Goal: Entertainment & Leisure: Consume media (video, audio)

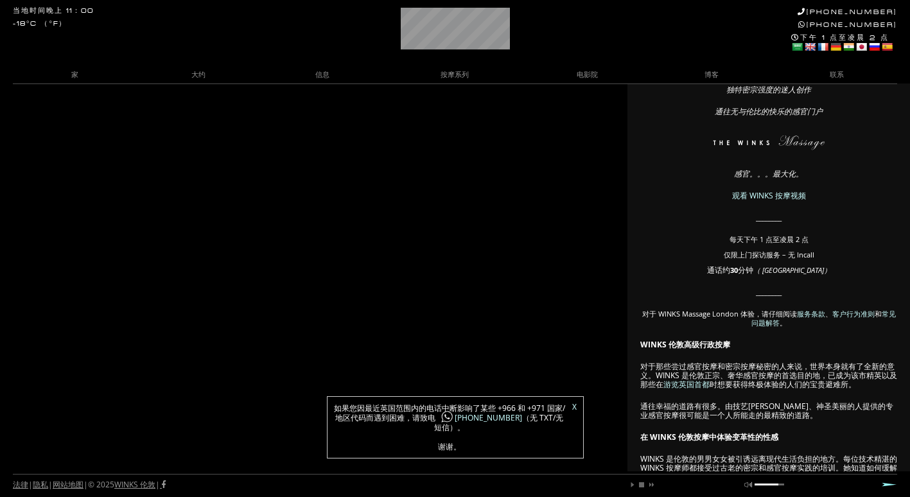
scroll to position [128, 0]
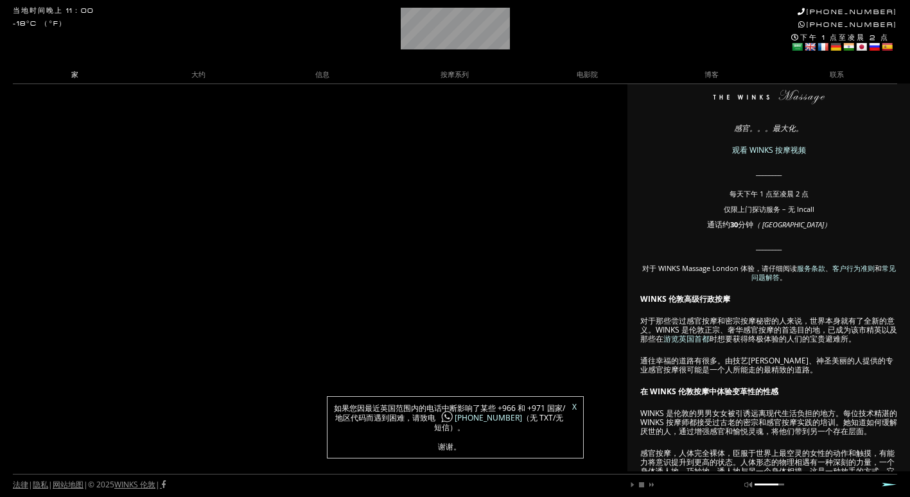
click at [68, 69] on link "家" at bounding box center [75, 74] width 124 height 17
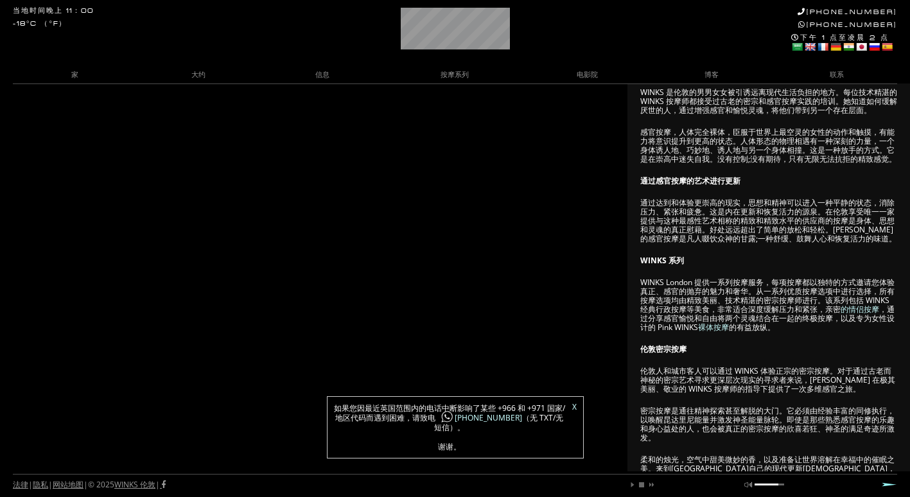
scroll to position [0, 60]
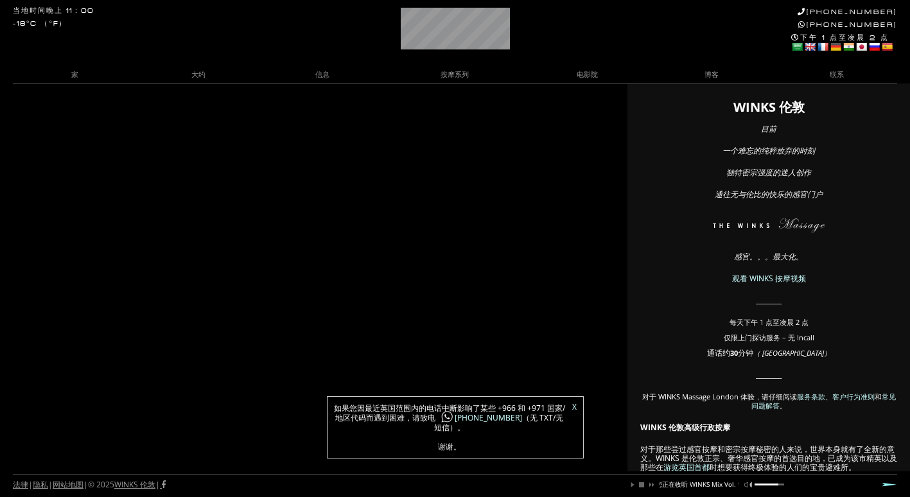
drag, startPoint x: 518, startPoint y: 324, endPoint x: 541, endPoint y: 334, distance: 24.7
drag, startPoint x: 774, startPoint y: 486, endPoint x: 756, endPoint y: 482, distance: 18.4
click at [756, 482] on div "玩 暂停 停 下一个 静音 unmute 您正在收听 WINKS Mix Vol. 1 .....中间路径 Update Required" at bounding box center [704, 482] width 163 height 14
click at [753, 482] on div "玩 暂停 停 下一个 静音 unmute 您正在收听 WINKS Mix Vol. 1 .....中间路径 Update Required" at bounding box center [704, 482] width 163 height 14
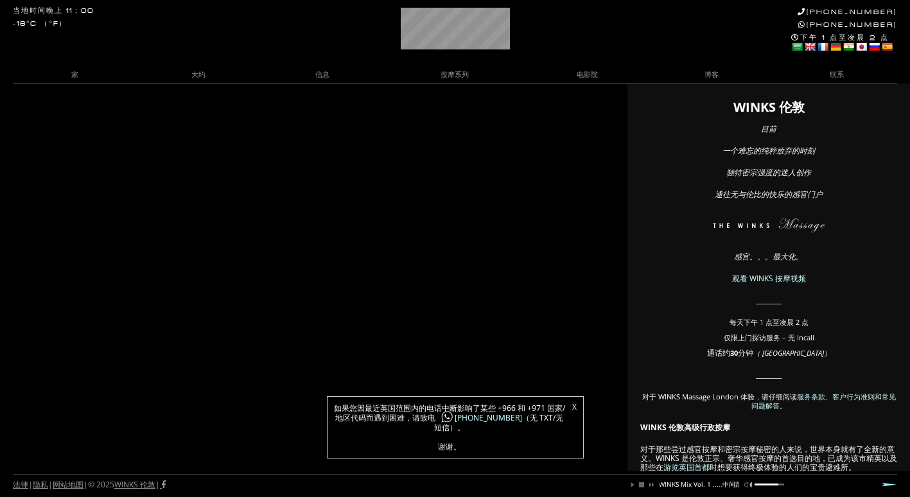
click at [747, 482] on link "静音" at bounding box center [749, 485] width 8 height 8
click at [638, 485] on link "停" at bounding box center [642, 485] width 8 height 8
click at [640, 489] on div "法律 | 隐私 | 网站地图 |© 2025 WINKS 伦敦 | 玩 暂停 停 下一个 静音 取消静音 Update Required 下一个" at bounding box center [455, 485] width 885 height 23
click at [632, 487] on link "玩" at bounding box center [633, 485] width 8 height 8
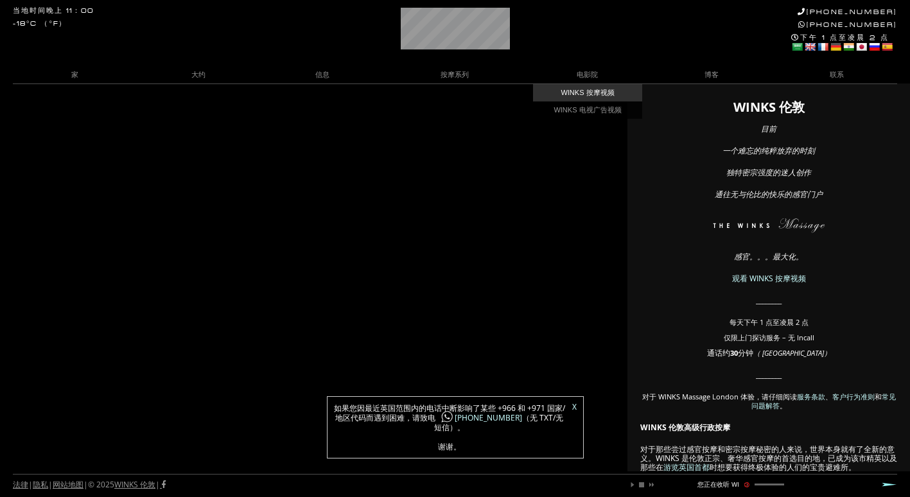
click at [610, 97] on link "WINKS 按摩视频" at bounding box center [587, 92] width 109 height 17
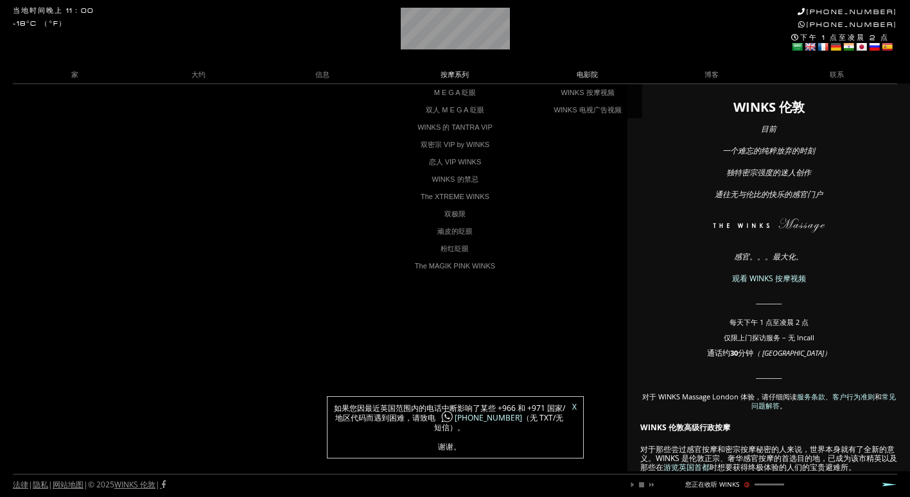
scroll to position [0, 57]
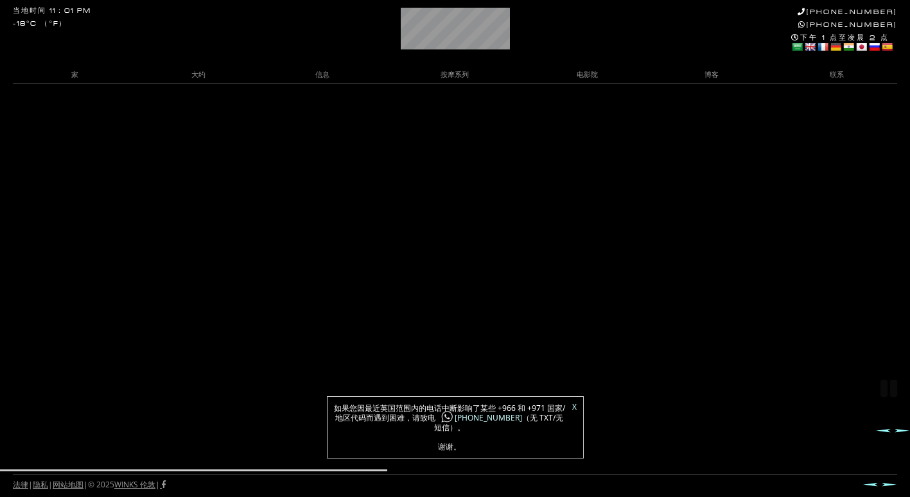
scroll to position [19, 0]
click at [653, 477] on div "法律 | 隐私 | 网站地图 |© 2025 WINKS 伦敦 | 昨日 下一个" at bounding box center [455, 485] width 885 height 23
click at [651, 473] on div at bounding box center [455, 485] width 910 height 26
click at [420, 470] on div at bounding box center [455, 473] width 910 height 6
drag, startPoint x: 404, startPoint y: 468, endPoint x: 416, endPoint y: 465, distance: 11.8
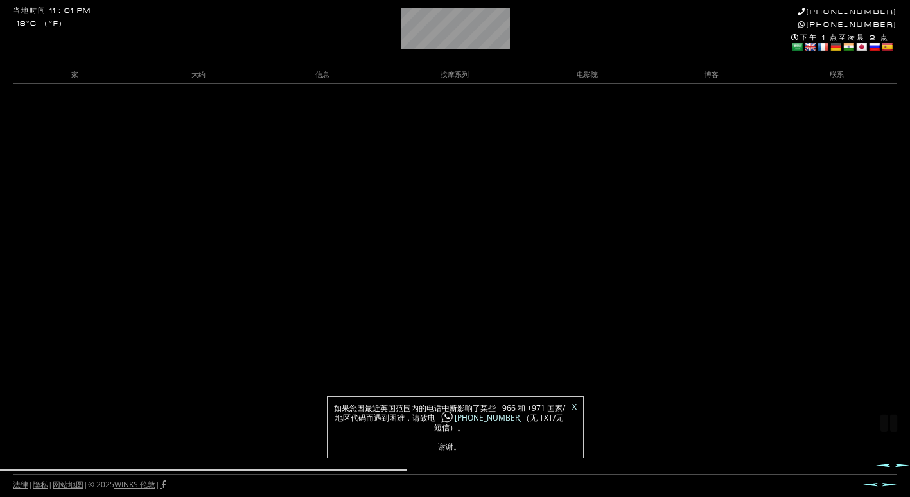
click at [416, 465] on body "当地时间 11：01 PM -18°C （°F） [PHONE_NUMBER] [PHONE_NUMBER] 下午 1 点至凌晨 2 点 Select Lan…" at bounding box center [455, 271] width 910 height 414
click at [413, 474] on div "法律 | 隐私 | 网站地图 |© 2025 WINKS 伦敦 | 昨日 下一个" at bounding box center [455, 485] width 885 height 23
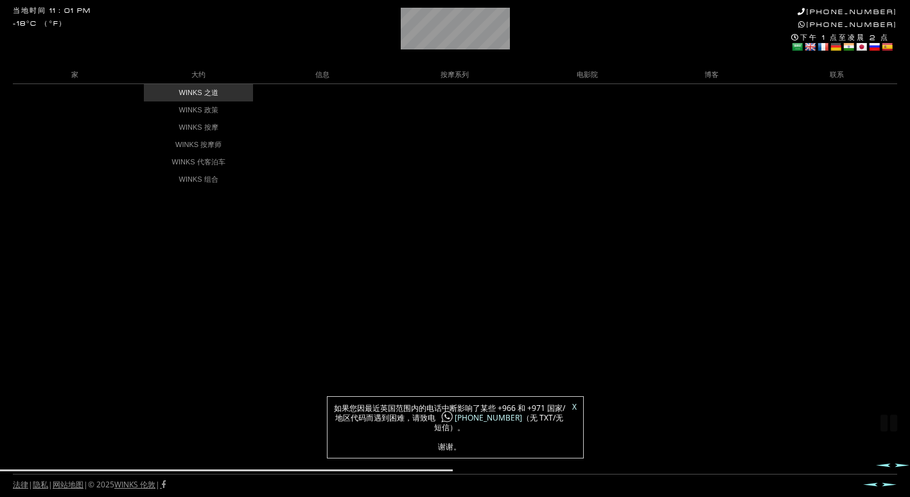
click at [197, 91] on link "WINKS 之道" at bounding box center [198, 92] width 109 height 17
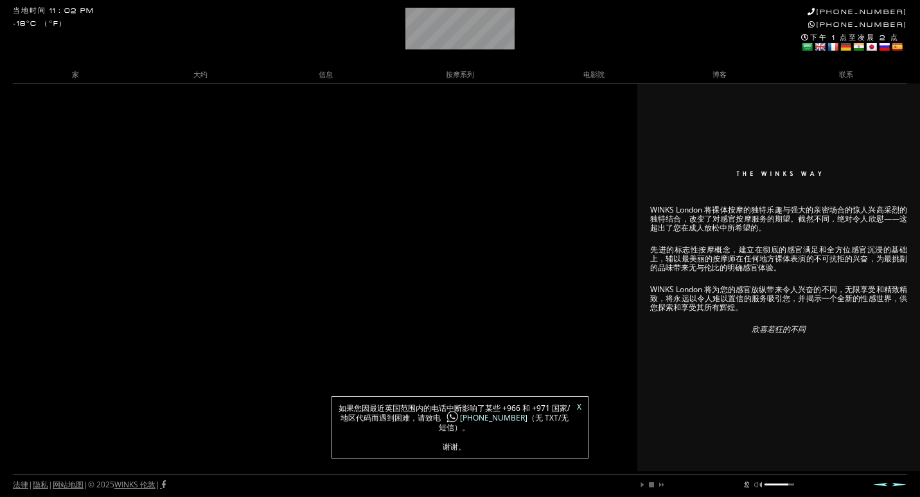
scroll to position [0, 6]
